Goal: Find specific page/section: Find specific page/section

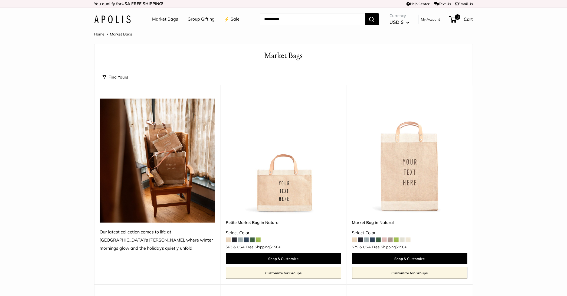
click at [231, 22] on link "⚡️ Sale" at bounding box center [232, 19] width 15 height 8
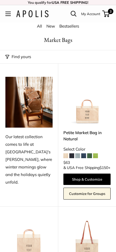
click at [8, 14] on span "Open menu" at bounding box center [8, 14] width 2 height 2
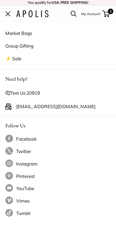
click at [16, 58] on link "⚡️ Sale" at bounding box center [58, 58] width 106 height 13
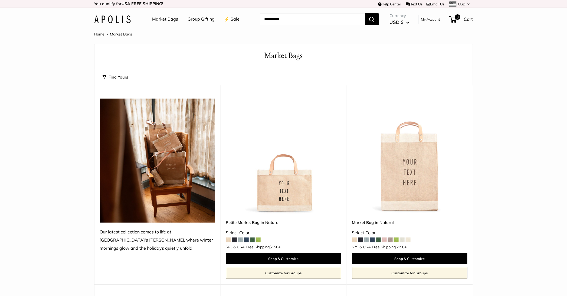
click at [229, 19] on link "⚡️ Sale" at bounding box center [232, 19] width 15 height 8
